Goal: Task Accomplishment & Management: Use online tool/utility

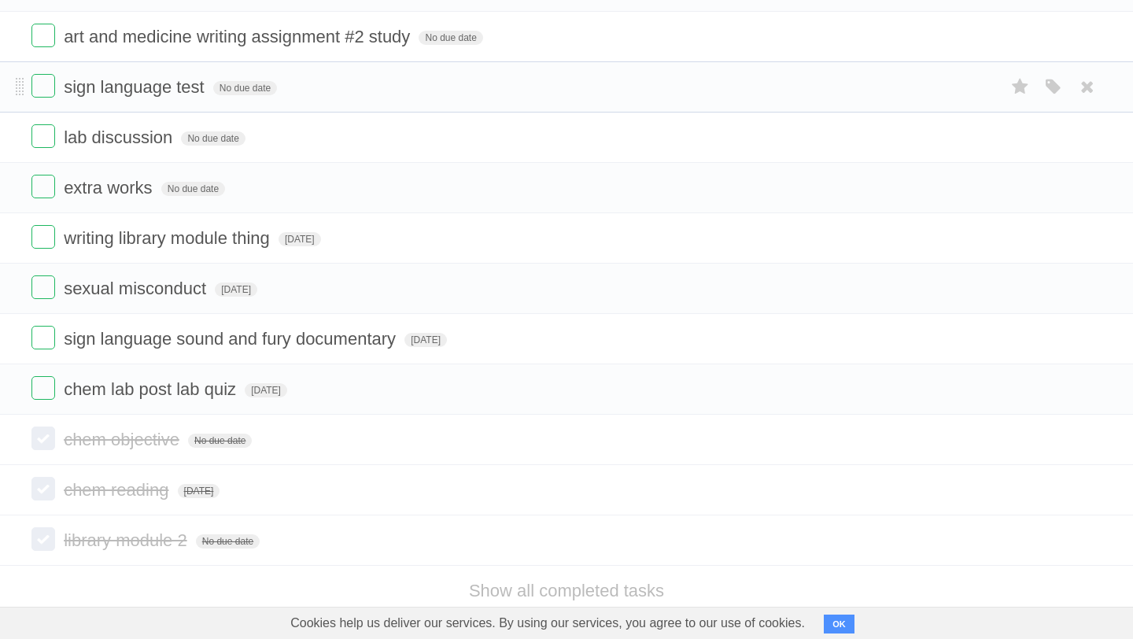
scroll to position [623, 0]
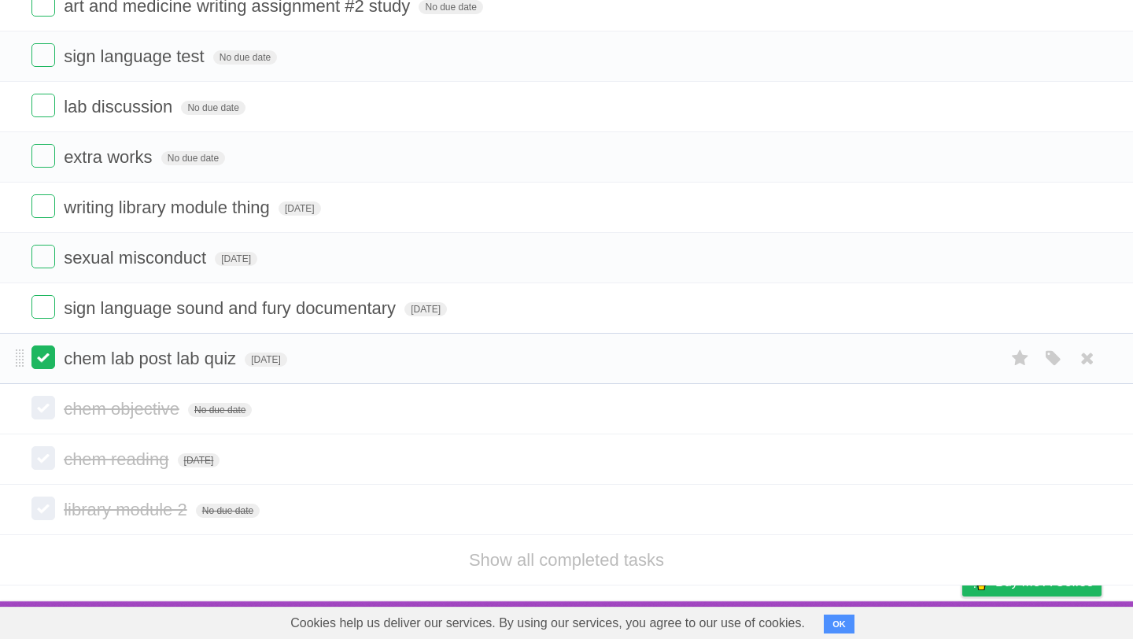
click at [40, 360] on label at bounding box center [43, 358] width 24 height 24
click at [48, 308] on label at bounding box center [43, 307] width 24 height 24
click at [48, 257] on label at bounding box center [43, 257] width 24 height 24
click at [43, 197] on label at bounding box center [43, 206] width 24 height 24
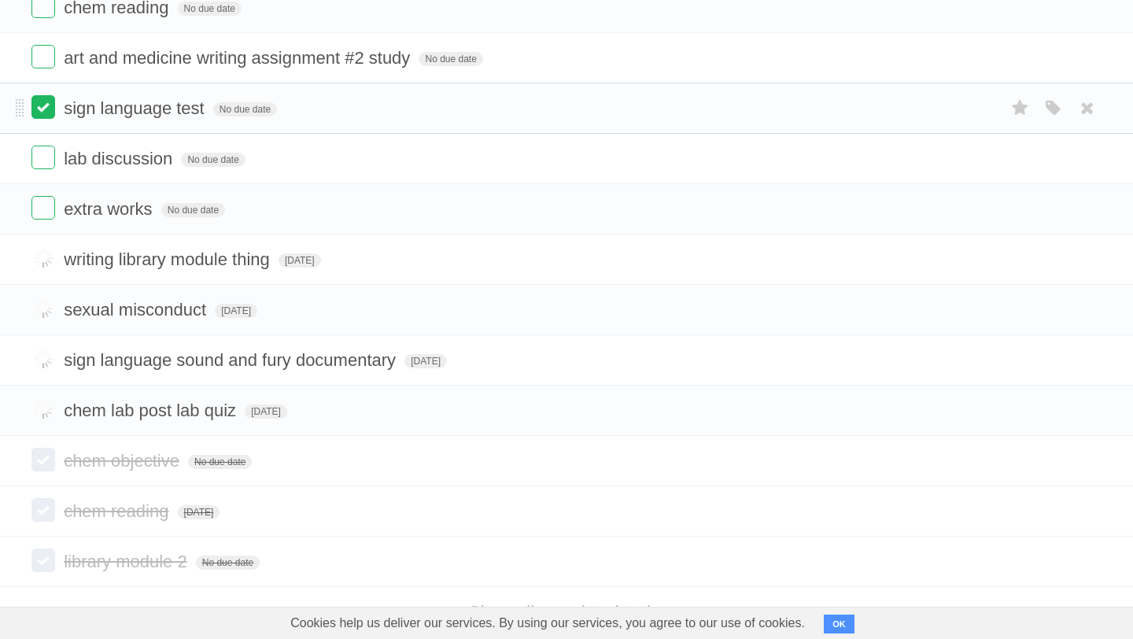
click at [39, 119] on label at bounding box center [43, 107] width 24 height 24
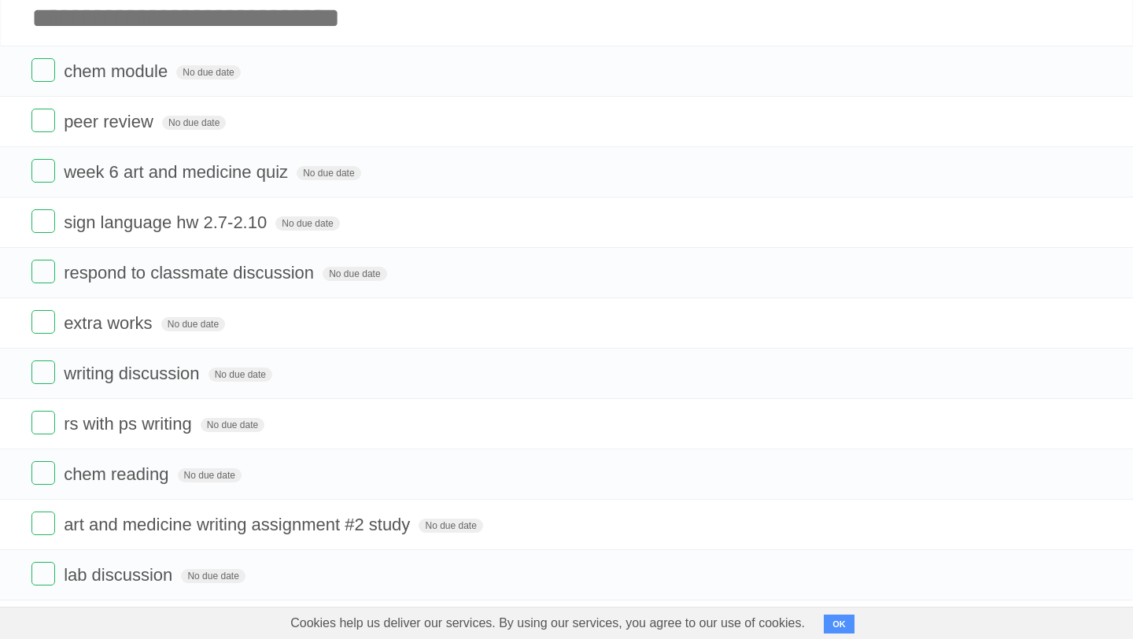
scroll to position [96, 0]
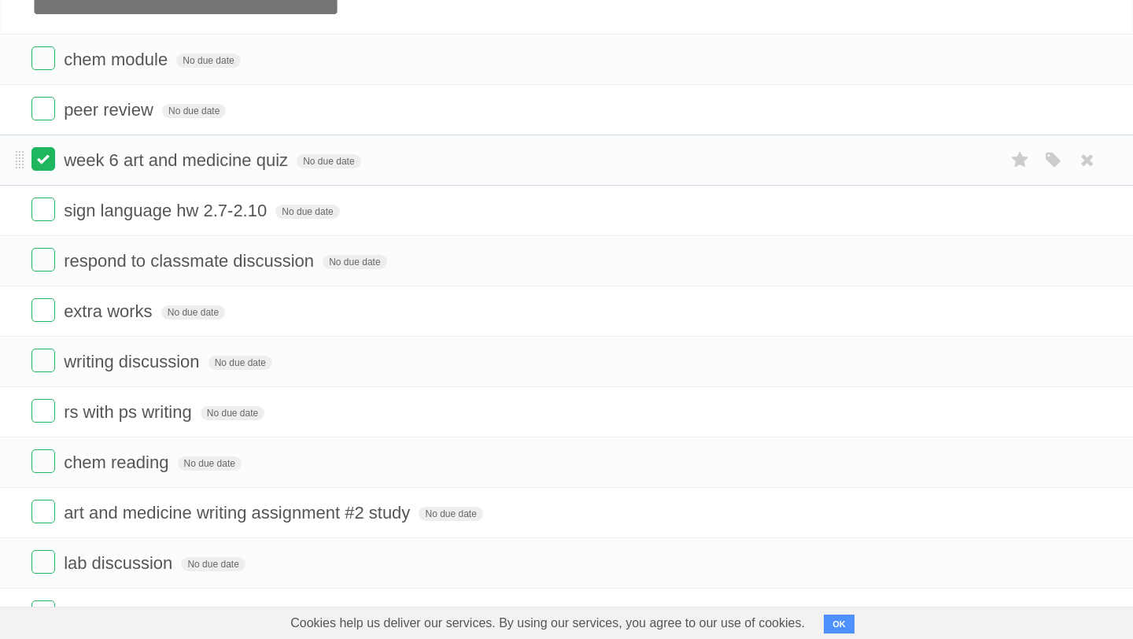
click at [47, 161] on label at bounding box center [43, 159] width 24 height 24
click at [48, 221] on label at bounding box center [43, 210] width 24 height 24
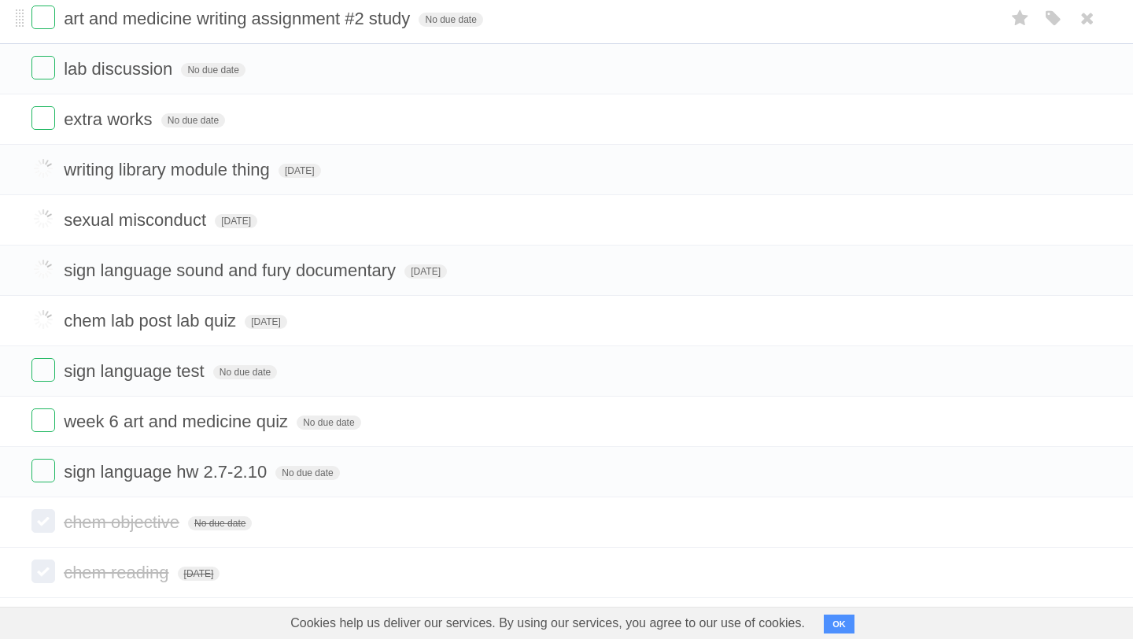
scroll to position [618, 0]
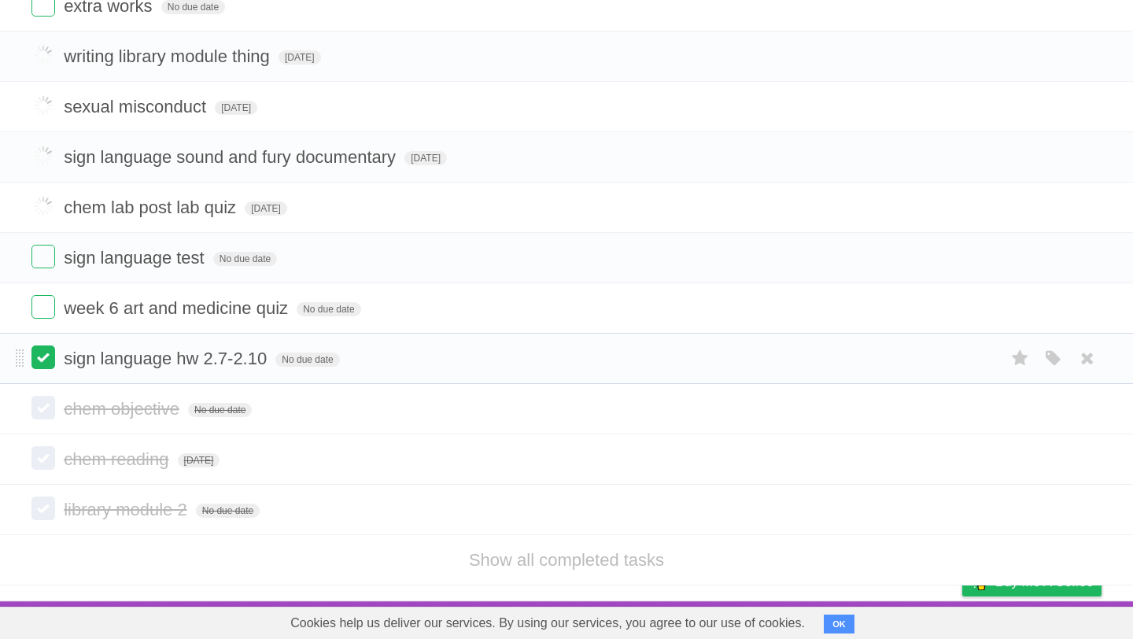
click at [37, 362] on label at bounding box center [43, 358] width 24 height 24
click at [38, 305] on label at bounding box center [43, 307] width 24 height 24
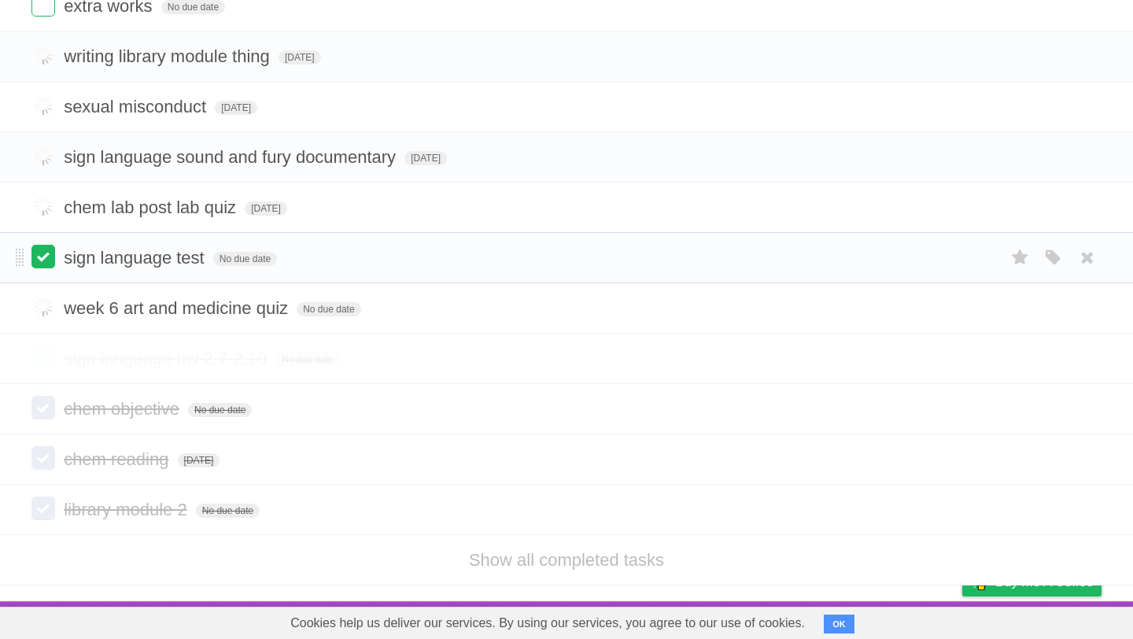
click at [41, 264] on label at bounding box center [43, 257] width 24 height 24
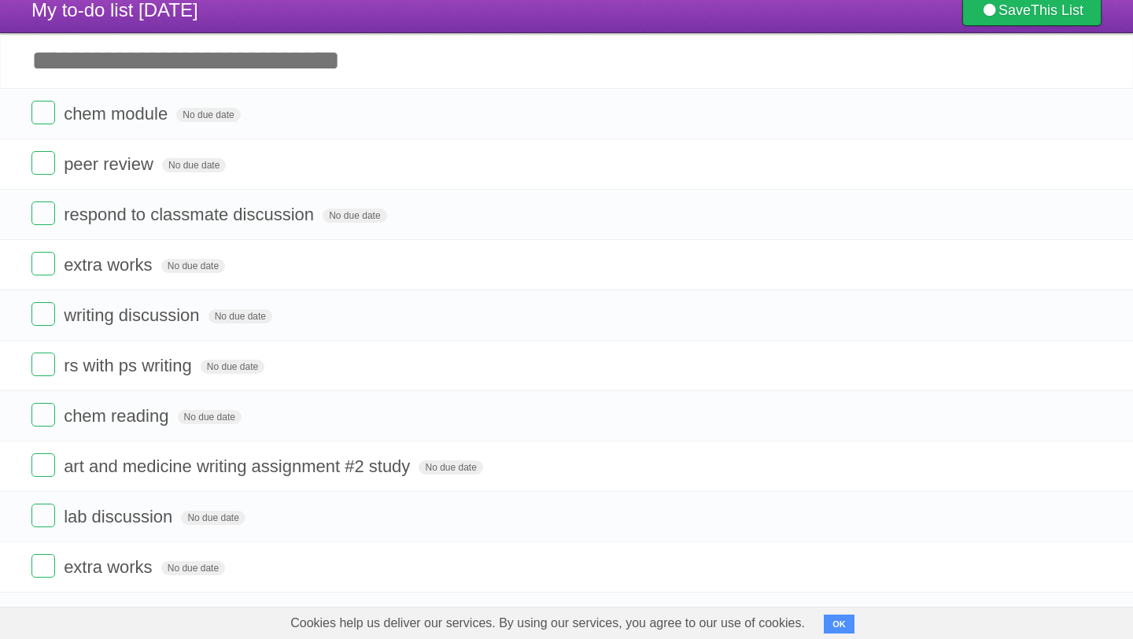
scroll to position [0, 0]
